Goal: Task Accomplishment & Management: Use online tool/utility

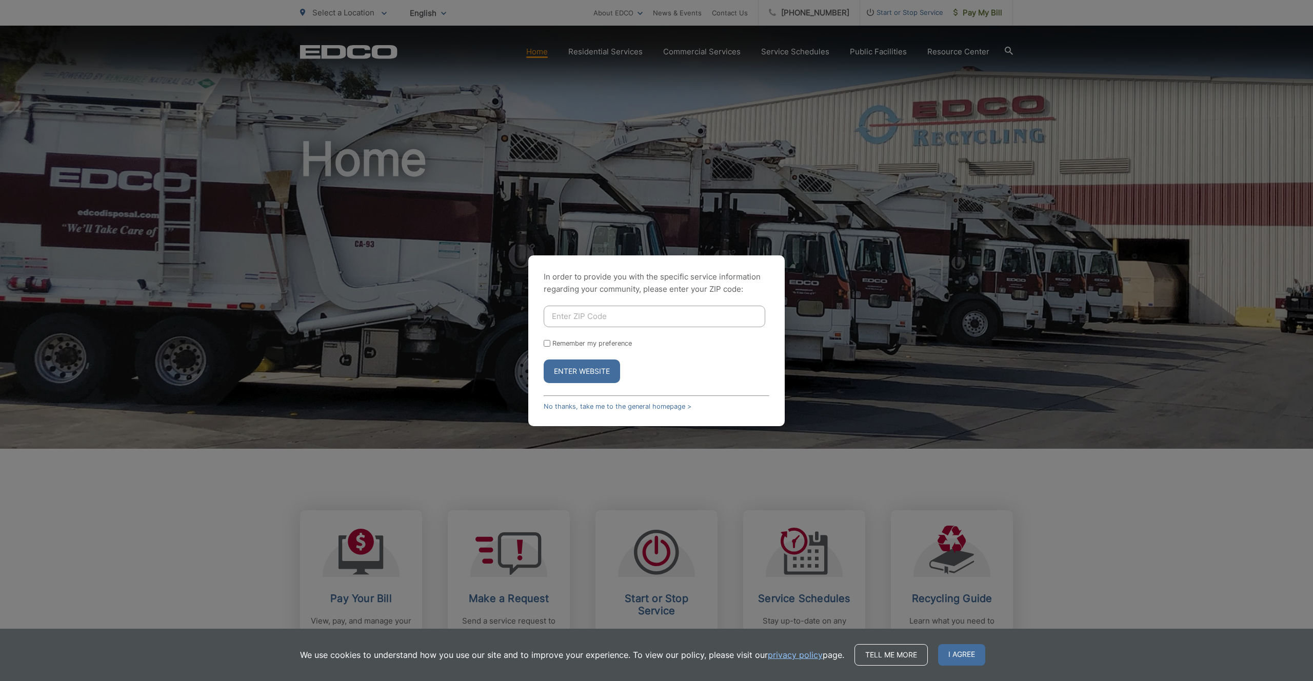
click at [649, 322] on input "Enter ZIP Code" at bounding box center [655, 317] width 222 height 22
type input "92020"
click at [540, 342] on div "In order to provide you with the specific service information regarding your co…" at bounding box center [656, 340] width 257 height 171
click at [547, 344] on input "Remember my preference" at bounding box center [547, 343] width 7 height 7
checkbox input "true"
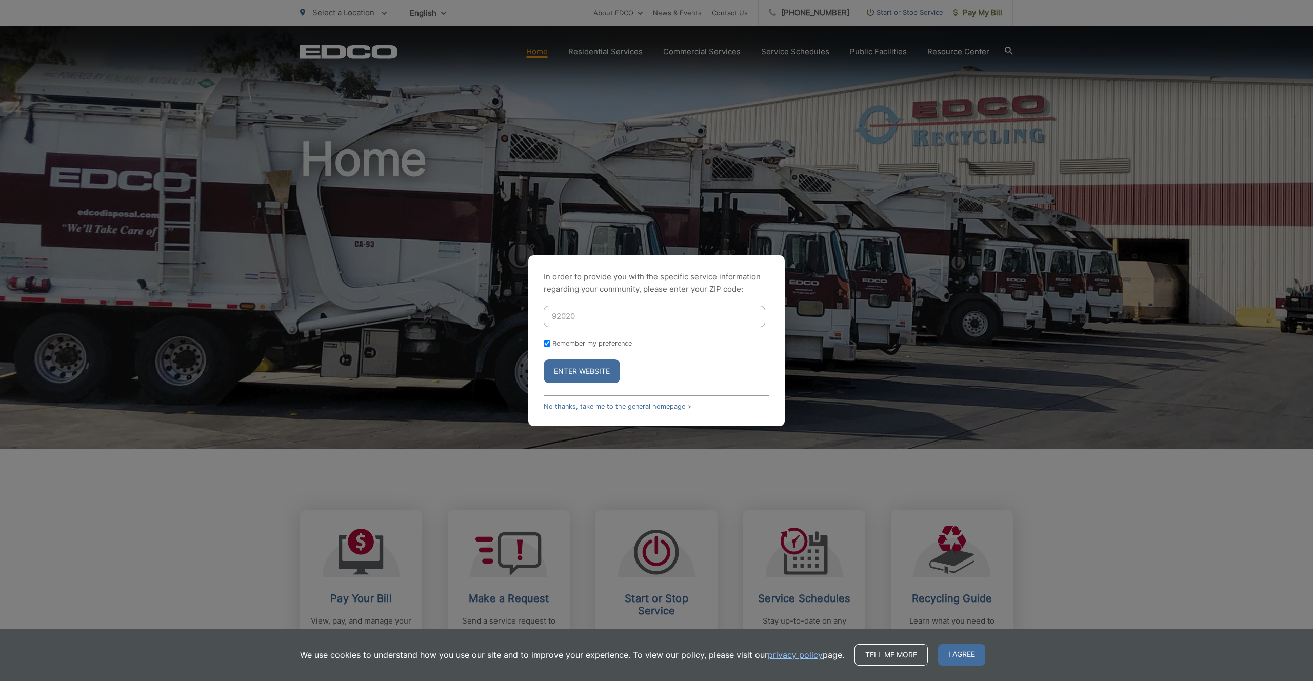
click at [560, 376] on button "Enter Website" at bounding box center [582, 372] width 76 height 24
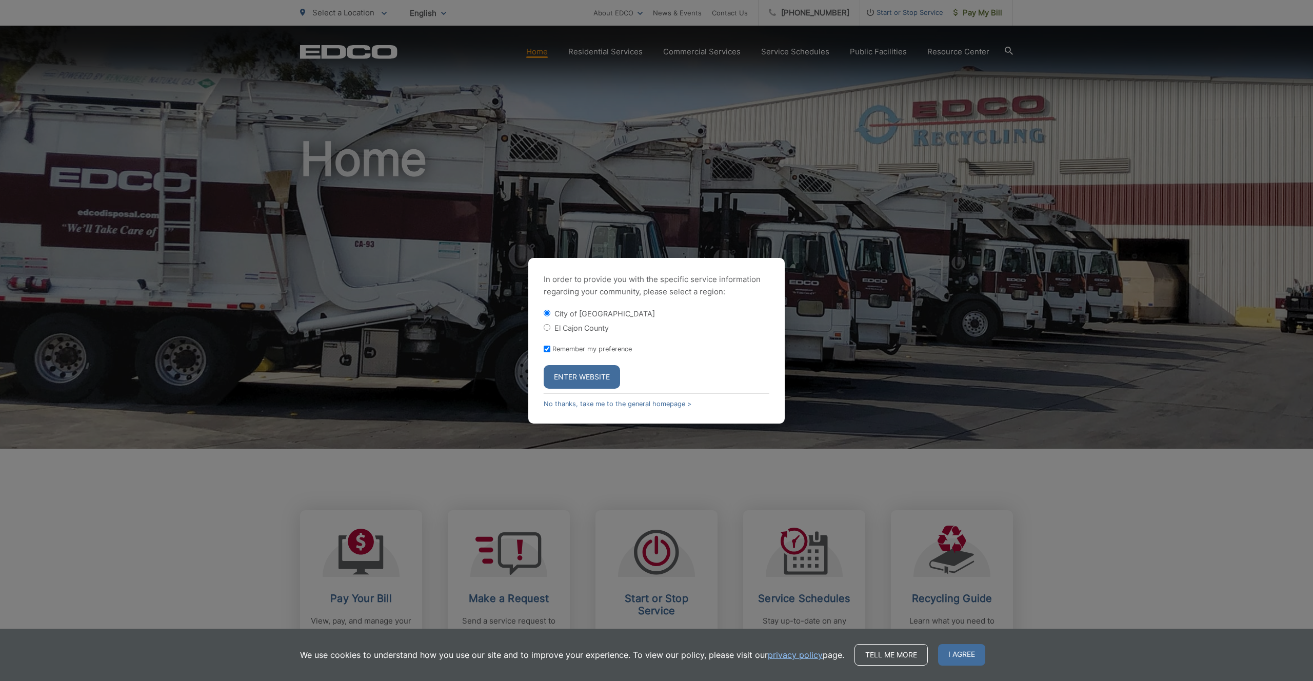
click at [549, 328] on input "El Cajon County" at bounding box center [547, 327] width 7 height 7
radio input "true"
click at [573, 379] on button "Enter Website" at bounding box center [582, 377] width 76 height 24
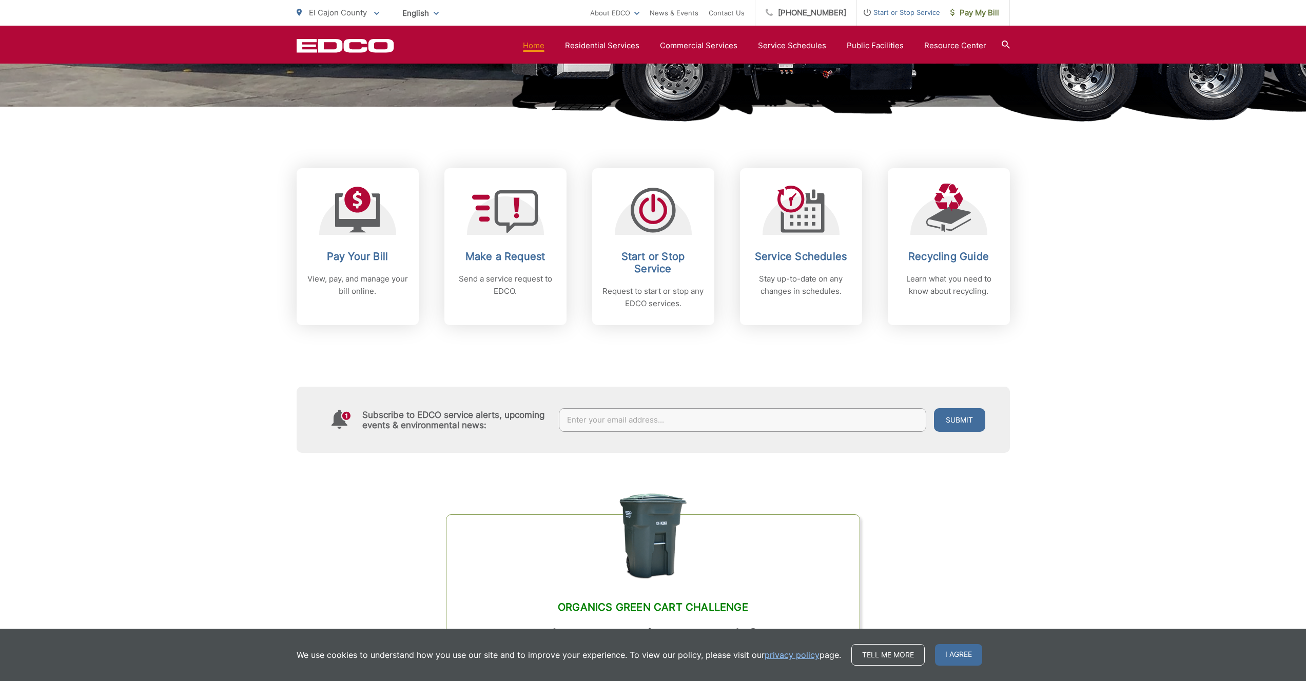
scroll to position [143, 0]
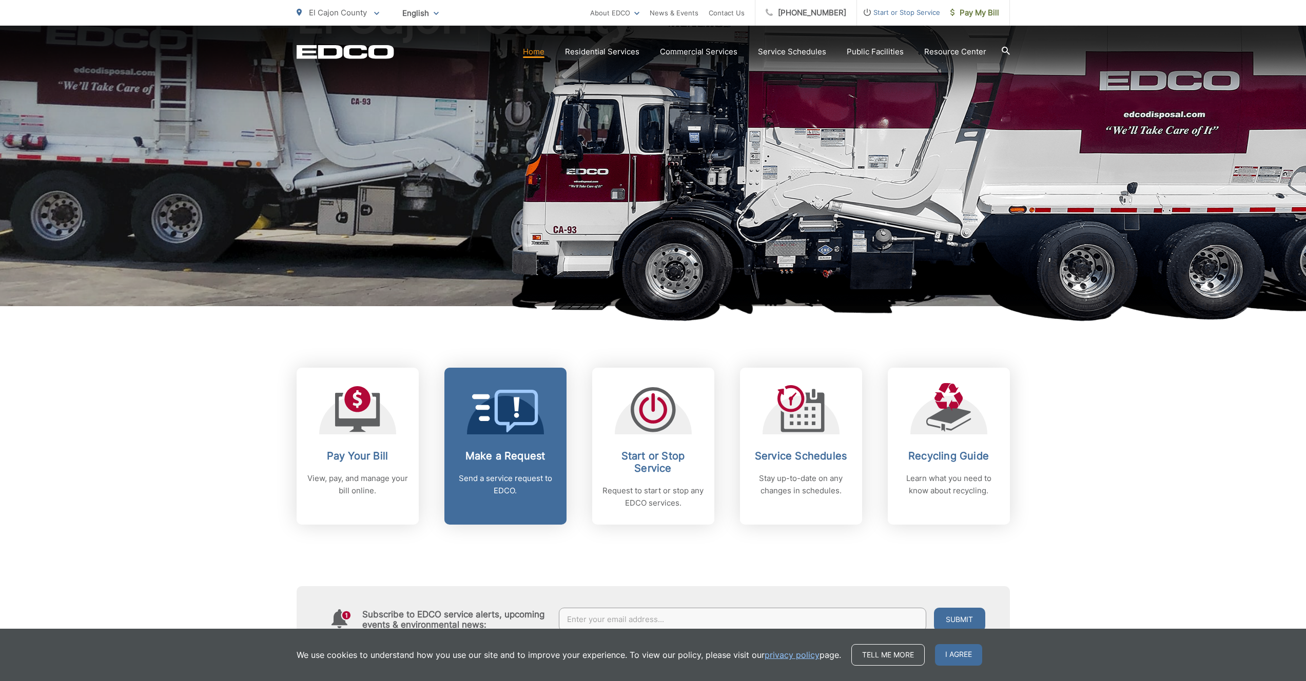
click at [513, 455] on h2 "Make a Request" at bounding box center [506, 456] width 102 height 12
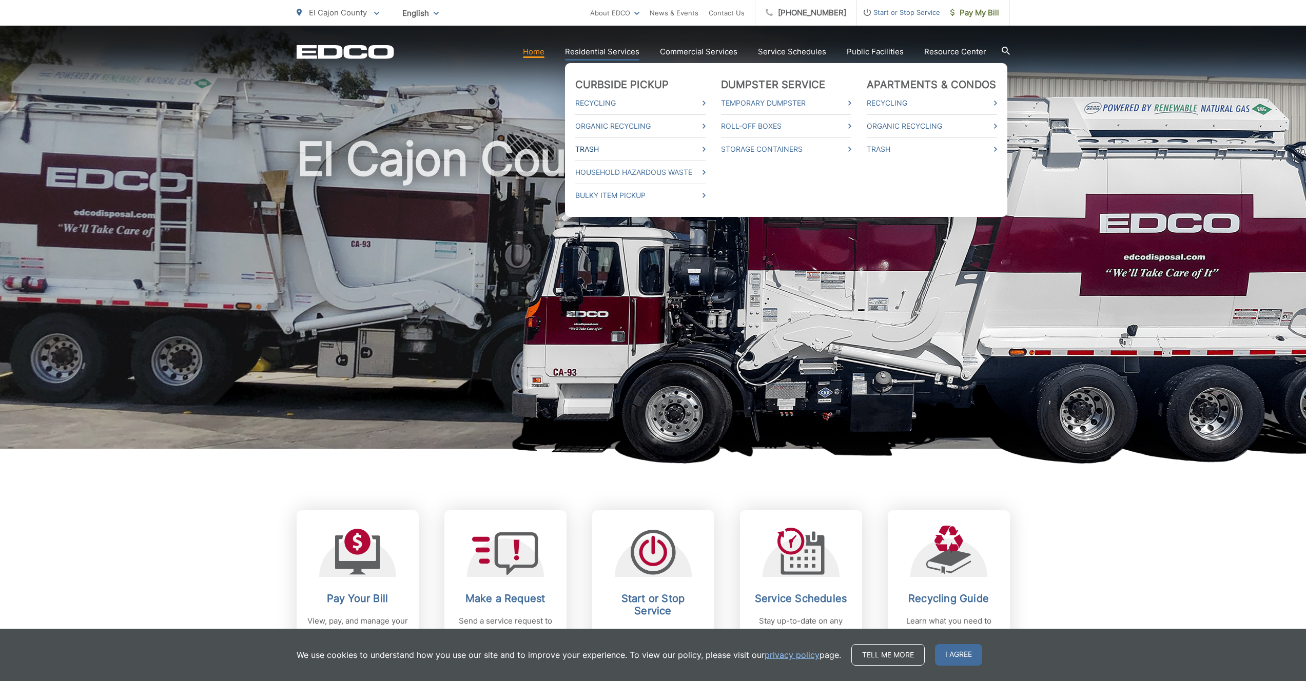
click at [595, 145] on link "Trash" at bounding box center [640, 149] width 130 height 12
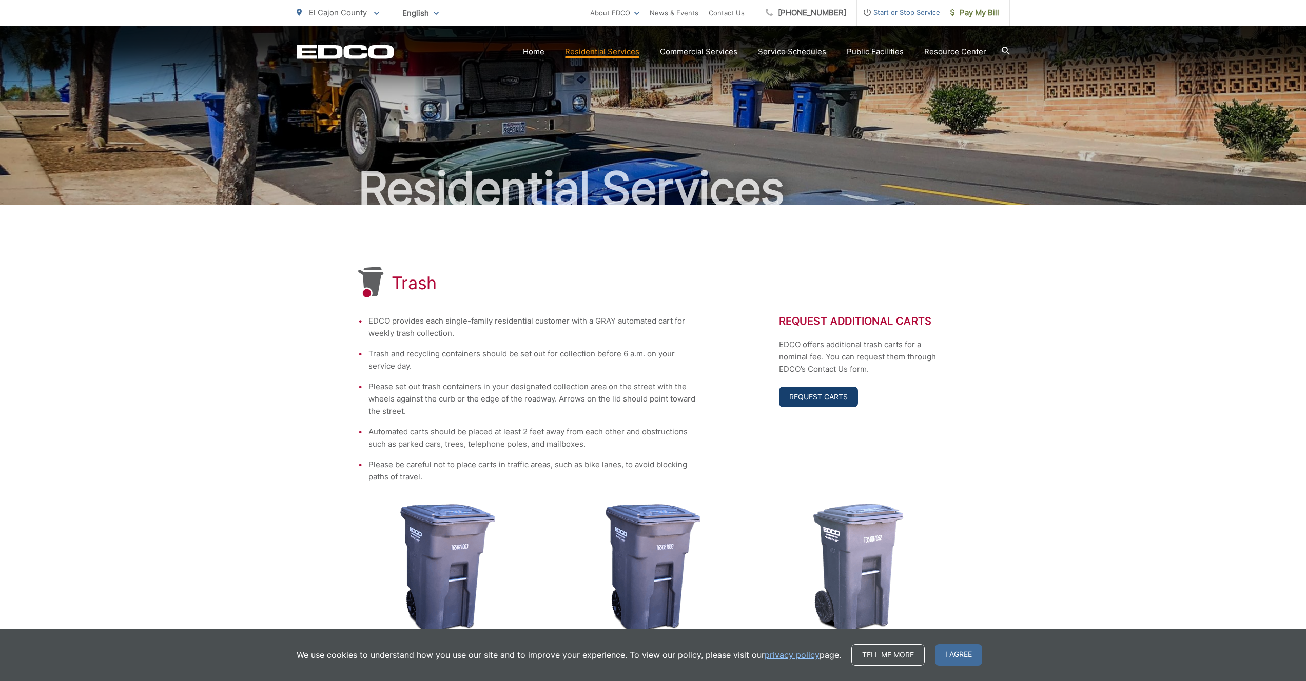
click at [831, 392] on link "Request Carts" at bounding box center [818, 397] width 79 height 21
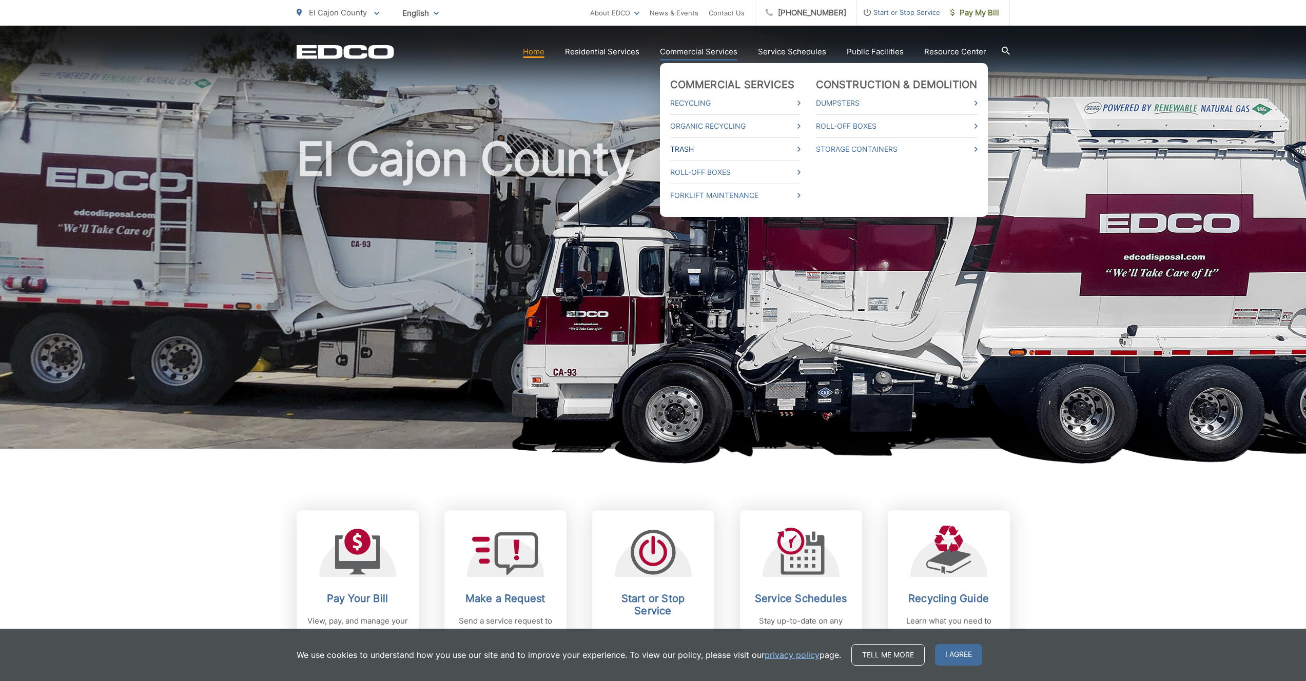
click at [686, 150] on link "Trash" at bounding box center [735, 149] width 130 height 12
